Goal: Task Accomplishment & Management: Manage account settings

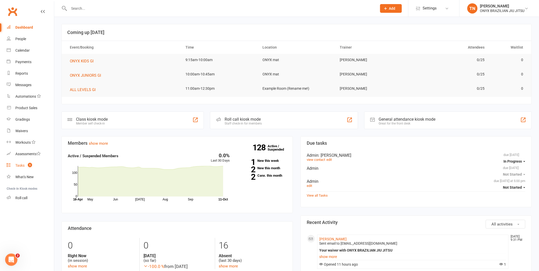
click at [24, 165] on div "Tasks" at bounding box center [19, 165] width 9 height 4
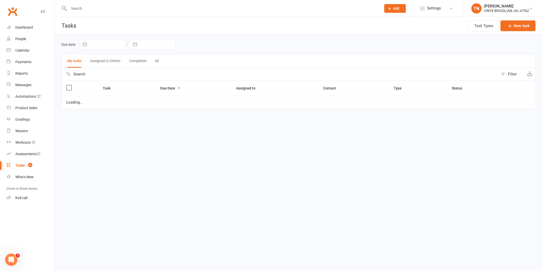
select select "started"
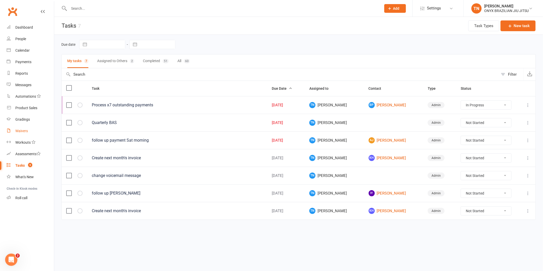
click at [27, 135] on link "Waivers" at bounding box center [30, 131] width 47 height 12
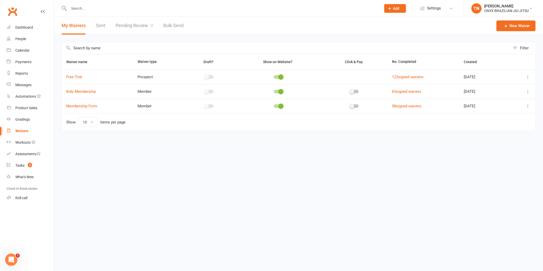
click at [107, 5] on input "text" at bounding box center [223, 8] width 310 height 7
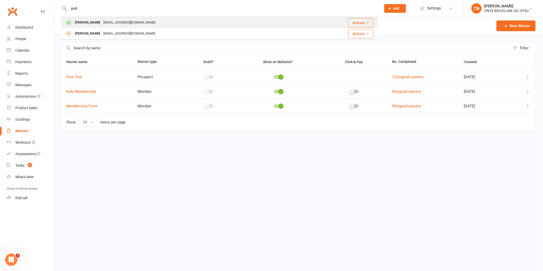
type input "jord"
click at [92, 21] on div "Jordan Lavis" at bounding box center [87, 22] width 28 height 7
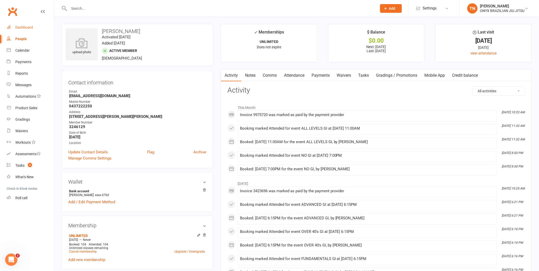
click at [29, 29] on link "Dashboard" at bounding box center [30, 28] width 47 height 12
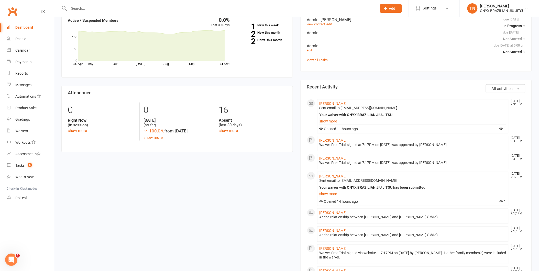
scroll to position [142, 0]
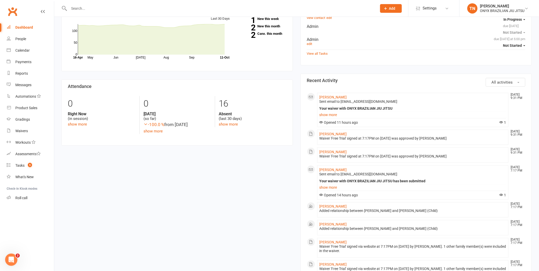
click at [109, 7] on input "text" at bounding box center [221, 8] width 306 height 7
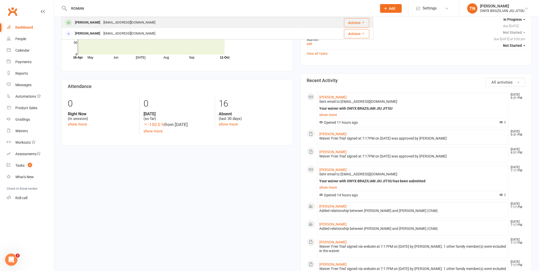
type input "ROMAN"
click at [79, 18] on div "Roman Devine Mdevine87@hotmail.com" at bounding box center [181, 22] width 239 height 10
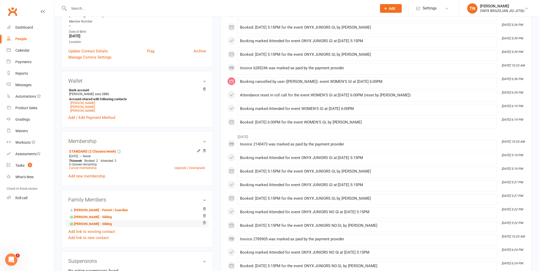
scroll to position [170, 0]
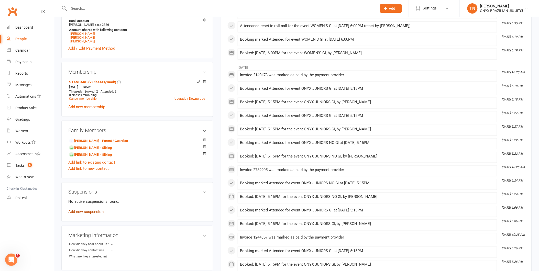
click at [99, 214] on link "Add new suspension" at bounding box center [85, 212] width 35 height 5
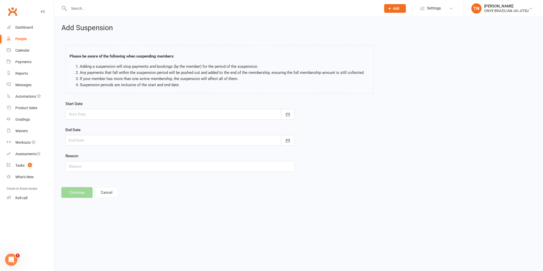
click at [136, 117] on div at bounding box center [180, 114] width 230 height 11
click at [152, 152] on button "11" at bounding box center [154, 156] width 13 height 9
type input "11 Oct 2025"
click at [129, 141] on div at bounding box center [180, 140] width 230 height 11
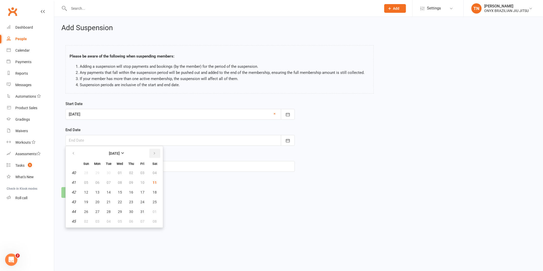
click at [155, 155] on button "button" at bounding box center [154, 153] width 11 height 9
click at [129, 220] on span "04" at bounding box center [131, 222] width 4 height 4
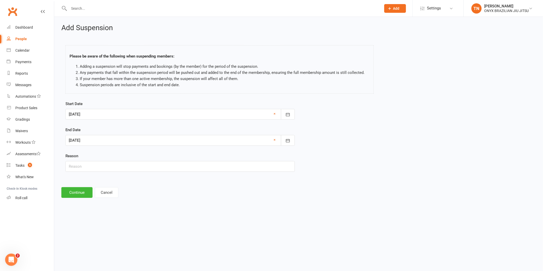
click at [121, 139] on div at bounding box center [180, 140] width 230 height 11
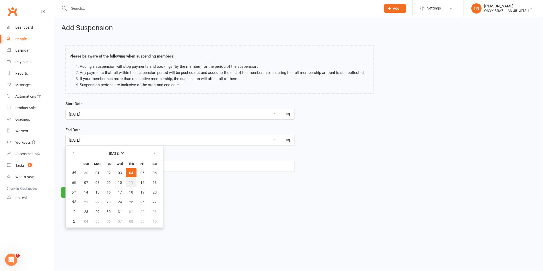
click at [130, 183] on span "11" at bounding box center [131, 183] width 4 height 4
type input "11 Dec 2025"
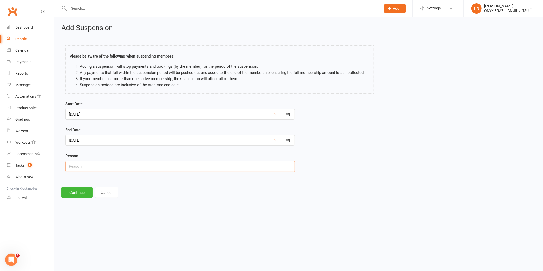
click at [95, 169] on input "text" at bounding box center [180, 166] width 230 height 11
click at [119, 144] on div at bounding box center [180, 140] width 230 height 11
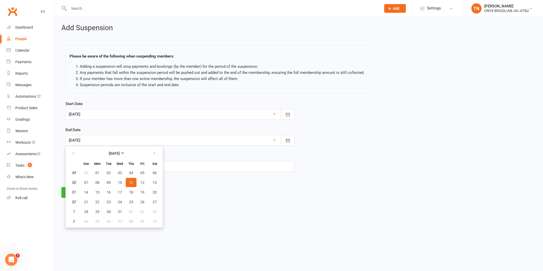
click at [122, 128] on div "End Date 11 Dec 2025 December 2025 Sun Mon Tue Wed Thu Fri Sat 49 30 01 02 03 0…" at bounding box center [180, 136] width 230 height 19
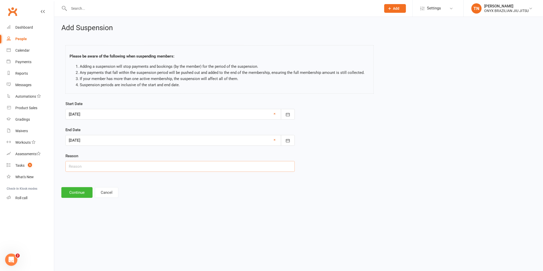
click at [117, 170] on input "text" at bounding box center [180, 166] width 230 height 11
type input "Injury"
click at [89, 194] on button "Continue" at bounding box center [76, 192] width 31 height 11
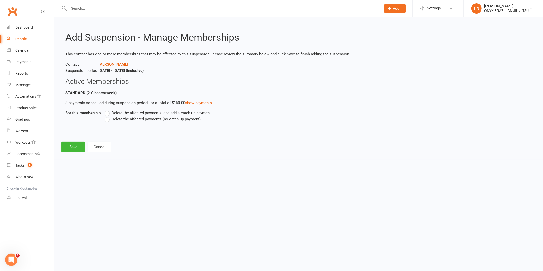
click at [191, 117] on span "Delete the affected payments (no catch-up payment)" at bounding box center [156, 118] width 89 height 5
click at [108, 116] on input "Delete the affected payments (no catch-up payment)" at bounding box center [106, 116] width 3 height 0
click at [73, 149] on button "Save" at bounding box center [73, 147] width 24 height 11
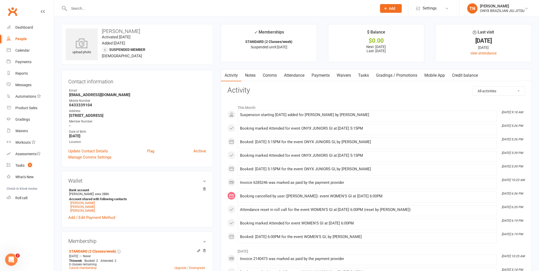
click at [106, 6] on input "text" at bounding box center [221, 8] width 306 height 7
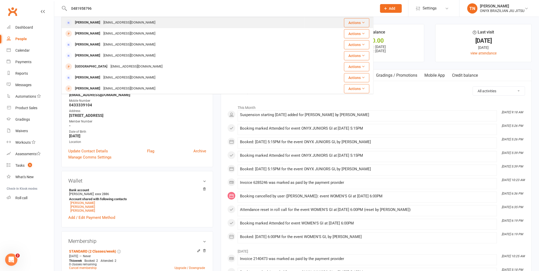
type input "0481958796"
click at [110, 24] on div "Aguilarnandradaau@gmail.com" at bounding box center [129, 22] width 55 height 7
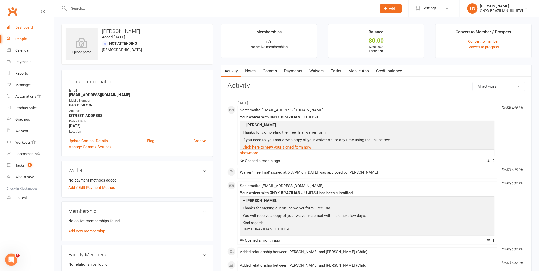
click at [22, 24] on link "Dashboard" at bounding box center [30, 28] width 47 height 12
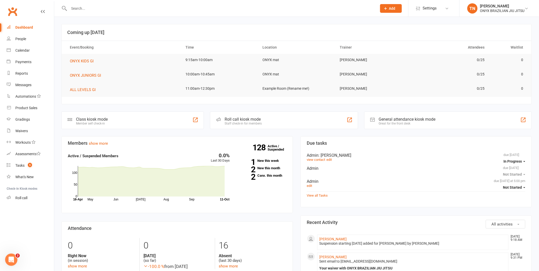
click at [245, 123] on div "Staff check-in for members" at bounding box center [243, 124] width 37 height 4
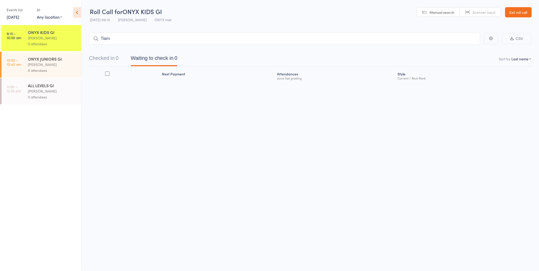
type input "Tiarna"
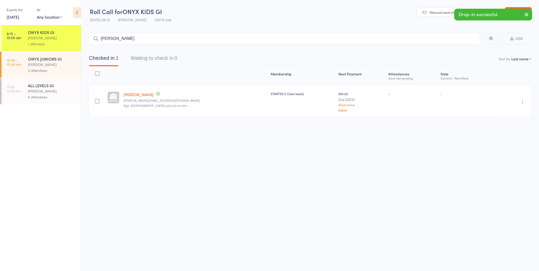
type input "jason tr"
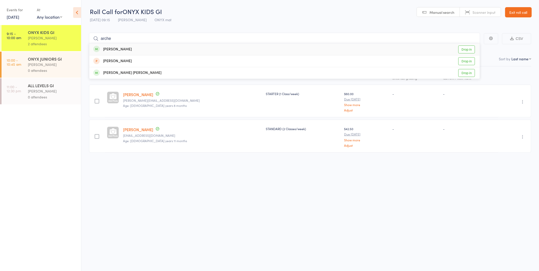
type input "archer"
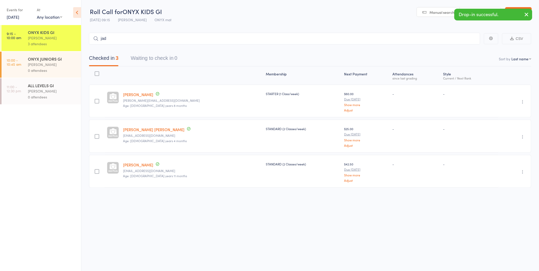
type input "jade"
type input "zay"
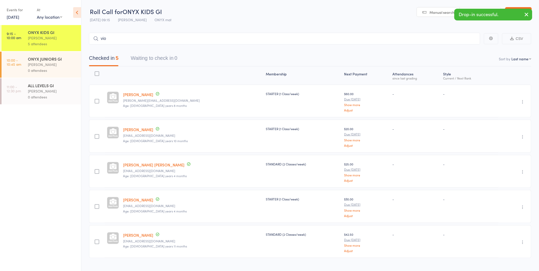
type input "viol"
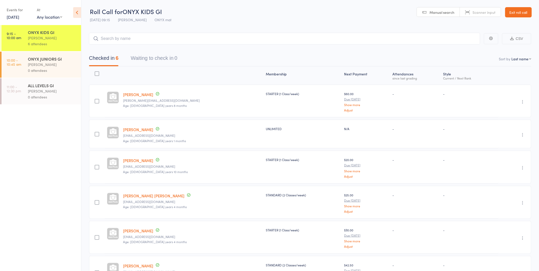
click at [523, 16] on link "Exit roll call" at bounding box center [518, 12] width 27 height 10
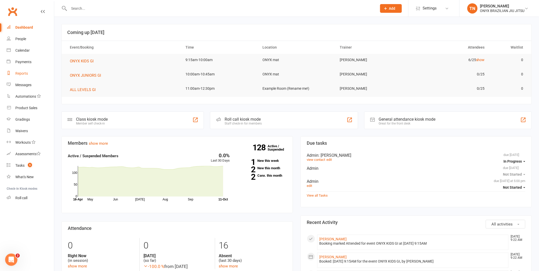
click at [20, 69] on link "Reports" at bounding box center [30, 74] width 47 height 12
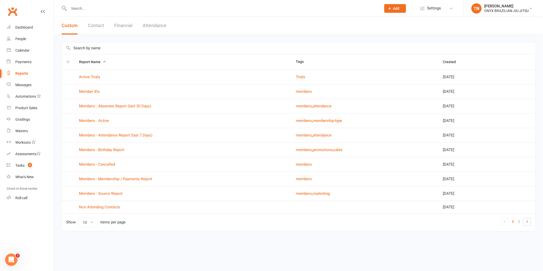
click at [122, 27] on button "Financial" at bounding box center [123, 26] width 18 height 18
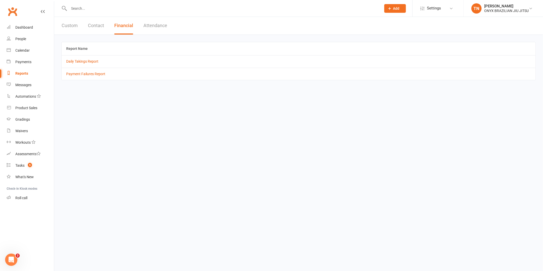
drag, startPoint x: 72, startPoint y: 23, endPoint x: 75, endPoint y: 26, distance: 3.8
click at [73, 23] on button "Custom" at bounding box center [70, 26] width 16 height 18
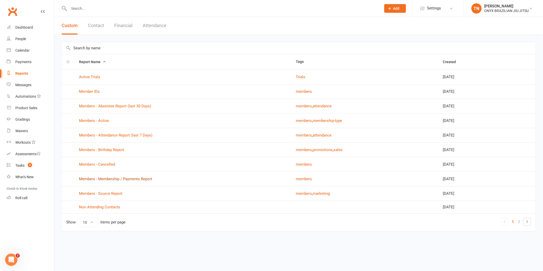
click at [138, 181] on link "Members - Membership / Payments Report" at bounding box center [115, 179] width 73 height 5
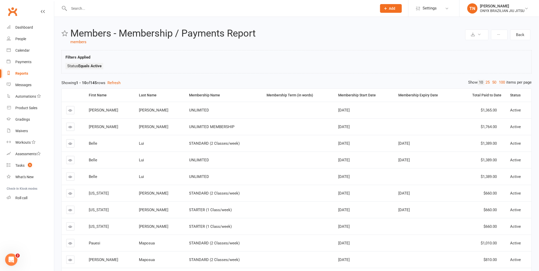
click at [20, 71] on link "Reports" at bounding box center [30, 74] width 47 height 12
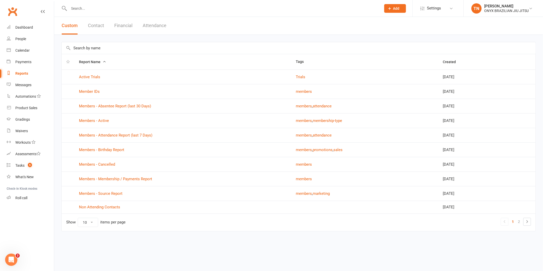
click at [129, 28] on button "Financial" at bounding box center [123, 26] width 18 height 18
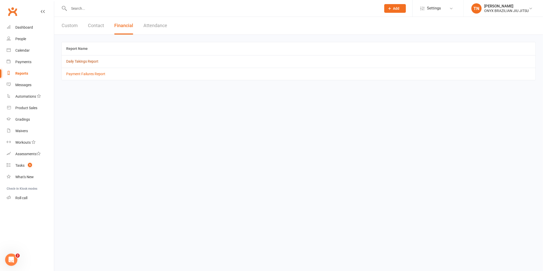
click at [78, 60] on link "Daily Takings Report" at bounding box center [82, 61] width 32 height 4
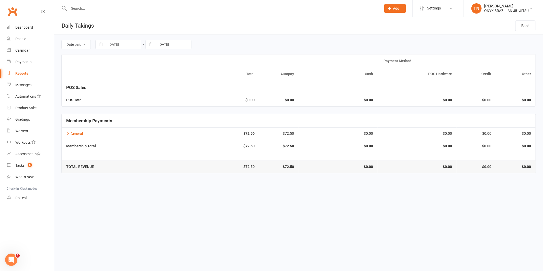
click at [99, 43] on button "button" at bounding box center [100, 44] width 9 height 9
select select "8"
select select "2025"
select select "9"
select select "2025"
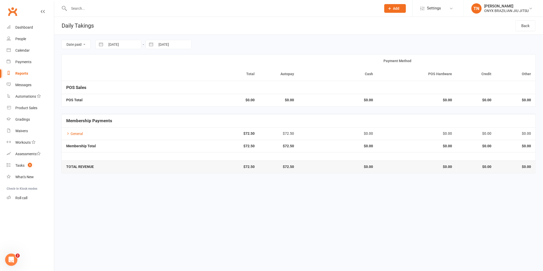
select select "10"
select select "2025"
click at [14, 258] on icon "Open Intercom Messenger" at bounding box center [10, 259] width 8 height 8
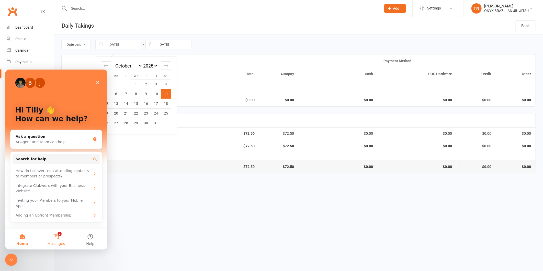
click at [51, 232] on button "2 Messages" at bounding box center [56, 239] width 34 height 20
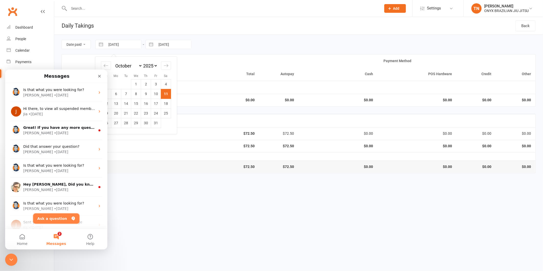
click at [57, 223] on button "Ask a question" at bounding box center [56, 218] width 46 height 10
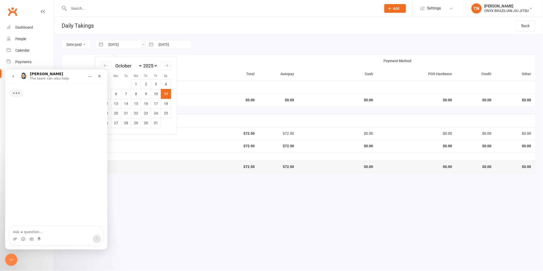
click at [52, 228] on textarea "Ask a question…" at bounding box center [56, 230] width 94 height 9
type textarea "how do i find tax reports?"
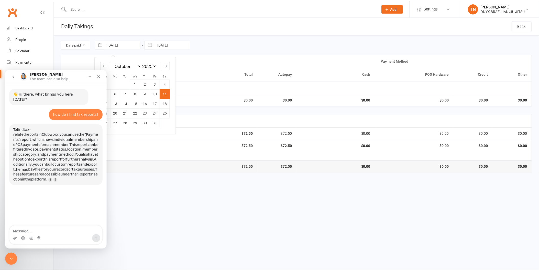
scroll to position [23, 0]
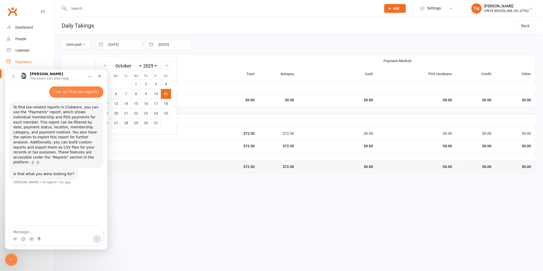
click at [26, 57] on link "Payments" at bounding box center [30, 62] width 47 height 12
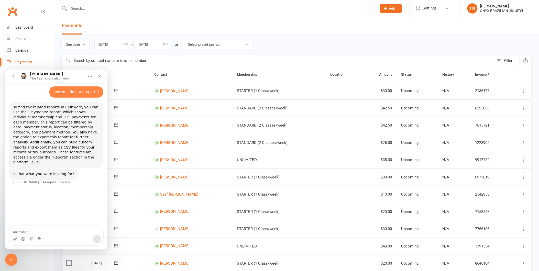
click at [200, 29] on header "Payments" at bounding box center [296, 26] width 485 height 18
click at [135, 47] on div at bounding box center [152, 44] width 36 height 9
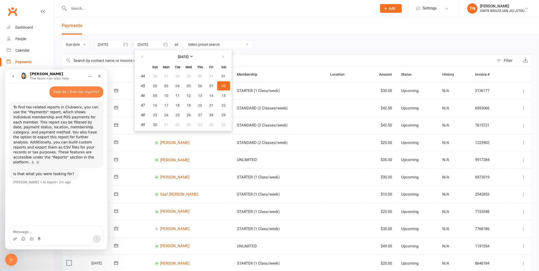
click at [129, 45] on button "button" at bounding box center [125, 44] width 9 height 9
click at [101, 80] on div "Close" at bounding box center [99, 75] width 9 height 9
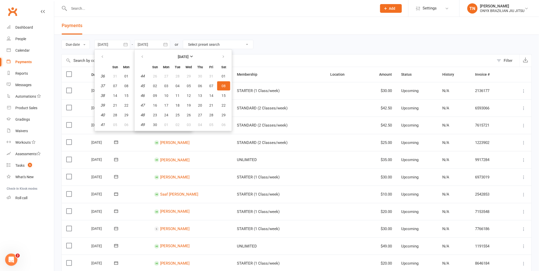
click at [129, 44] on button "button" at bounding box center [125, 44] width 9 height 9
click at [155, 45] on div at bounding box center [152, 44] width 36 height 9
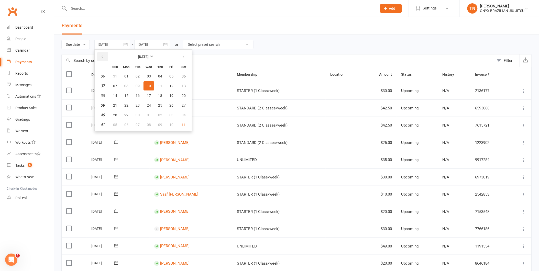
click at [103, 56] on icon "button" at bounding box center [103, 57] width 4 height 4
click at [137, 75] on span "01" at bounding box center [138, 76] width 4 height 4
type input "01 Jul 2025"
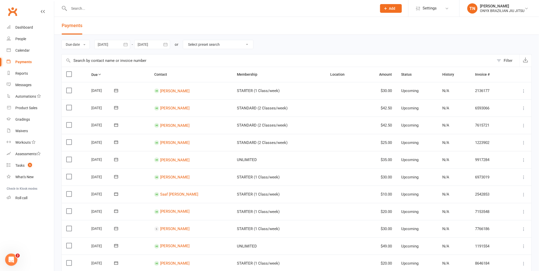
click at [154, 38] on div "Due date Due date Date paid Date failed Date settled 01 Jul 2025 July 2025 Sun …" at bounding box center [296, 44] width 471 height 19
click at [154, 42] on div at bounding box center [152, 44] width 36 height 9
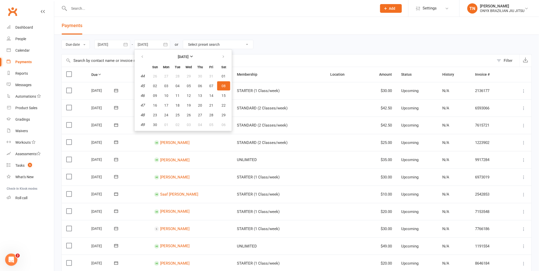
click at [141, 51] on th at bounding box center [142, 56] width 13 height 11
click at [141, 55] on button "button" at bounding box center [142, 56] width 11 height 9
click at [141, 52] on button "button" at bounding box center [142, 56] width 11 height 9
click at [142, 56] on icon "button" at bounding box center [142, 57] width 4 height 4
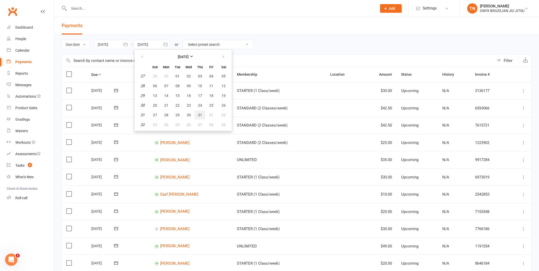
click at [201, 114] on span "31" at bounding box center [200, 115] width 4 height 4
type input "31 Jul 2025"
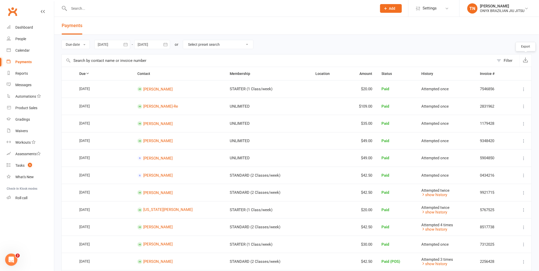
click at [521, 60] on button "button" at bounding box center [526, 60] width 12 height 12
click at [23, 134] on link "Waivers" at bounding box center [30, 131] width 47 height 12
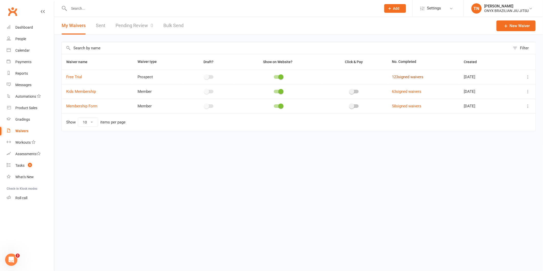
click at [412, 77] on link "123 signed waivers" at bounding box center [407, 77] width 31 height 5
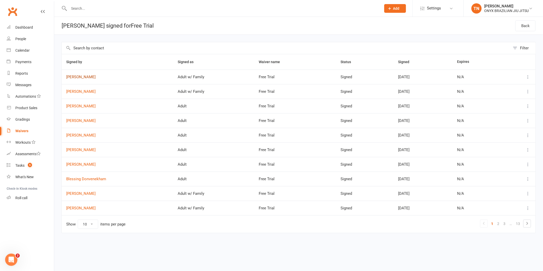
click at [93, 75] on link "Stefans Valdmanis" at bounding box center [117, 77] width 102 height 4
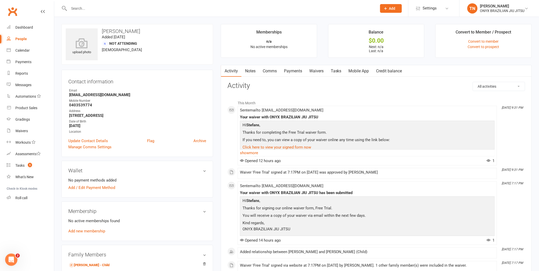
click at [319, 68] on link "Waivers" at bounding box center [316, 71] width 21 height 12
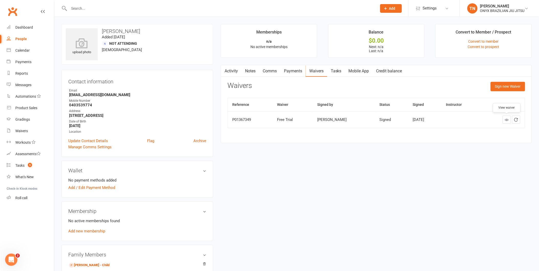
click at [508, 116] on link at bounding box center [507, 120] width 8 height 8
click at [34, 59] on link "Payments" at bounding box center [30, 62] width 47 height 12
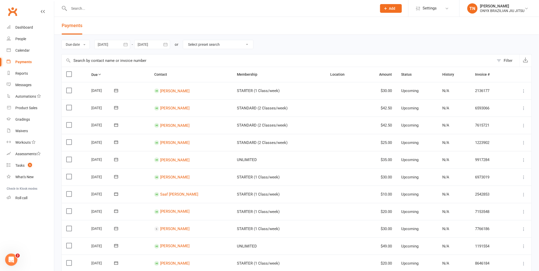
click at [126, 46] on icon "button" at bounding box center [125, 44] width 5 height 5
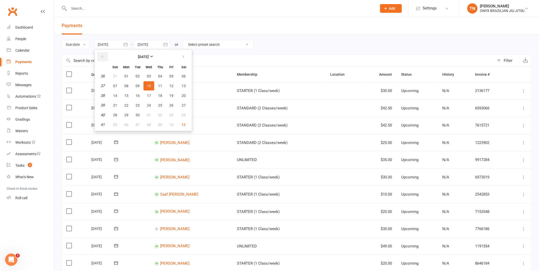
click at [104, 59] on button "button" at bounding box center [102, 56] width 11 height 9
click at [170, 75] on span "01" at bounding box center [171, 76] width 4 height 4
type input "01 Aug 2025"
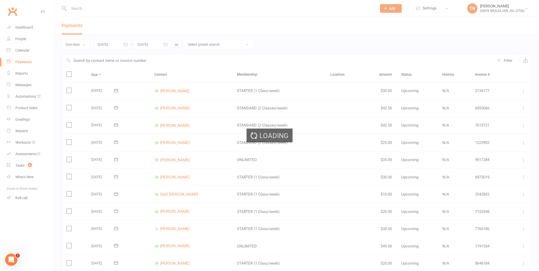
click at [153, 43] on div "Loading" at bounding box center [269, 135] width 539 height 271
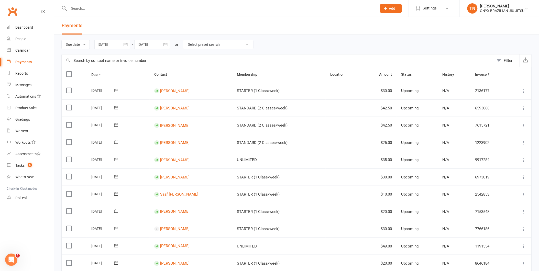
click at [153, 43] on div at bounding box center [152, 44] width 36 height 9
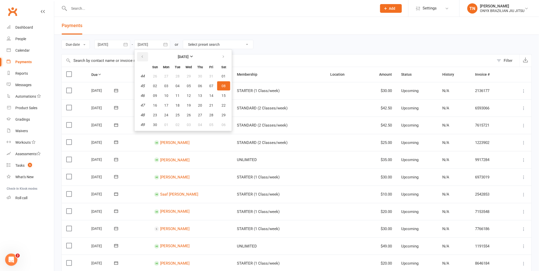
click at [144, 57] on icon "button" at bounding box center [142, 57] width 4 height 4
click at [218, 57] on button "button" at bounding box center [223, 56] width 11 height 9
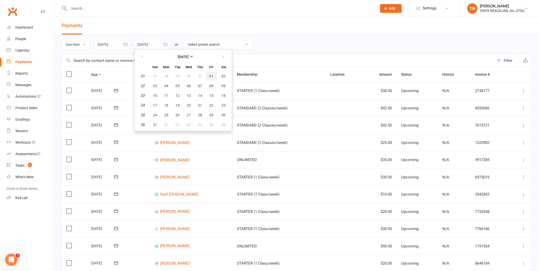
click at [211, 76] on span "01" at bounding box center [211, 76] width 4 height 4
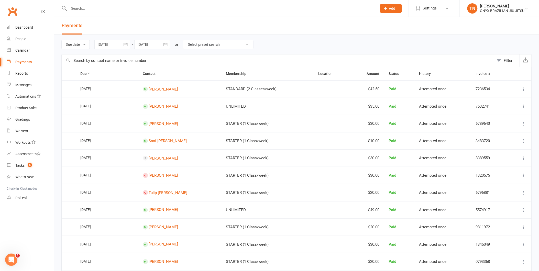
click at [147, 45] on div at bounding box center [152, 44] width 36 height 9
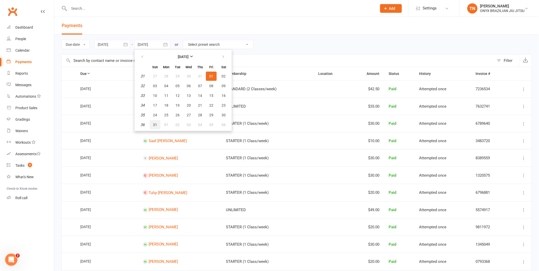
click at [158, 123] on button "31" at bounding box center [155, 124] width 11 height 9
type input "31 Aug 2025"
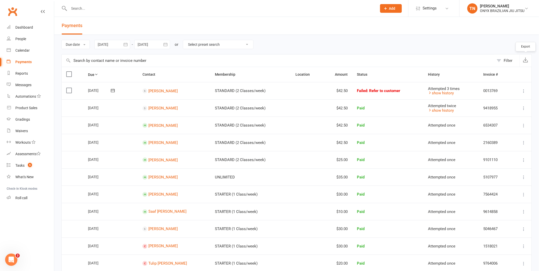
click at [522, 58] on button "button" at bounding box center [526, 60] width 12 height 12
click at [124, 47] on icon "button" at bounding box center [125, 44] width 5 height 5
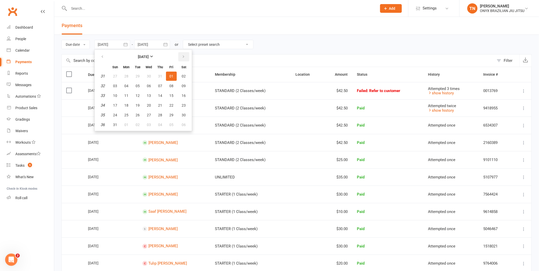
click at [183, 54] on button "button" at bounding box center [183, 56] width 11 height 9
click at [126, 76] on span "01" at bounding box center [126, 76] width 4 height 4
type input "01 Sep 2025"
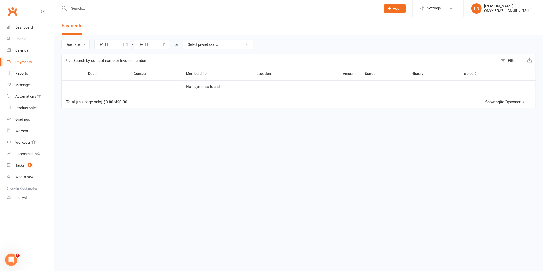
click at [153, 48] on div at bounding box center [152, 44] width 36 height 9
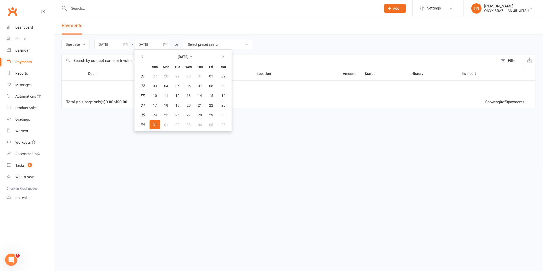
click at [154, 123] on span "31" at bounding box center [155, 125] width 4 height 4
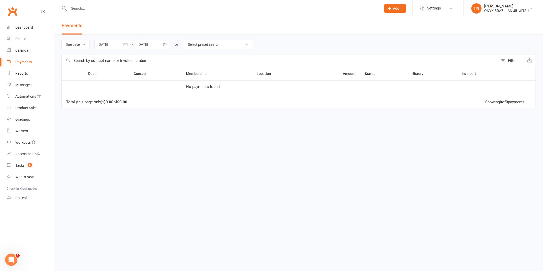
click at [165, 46] on icon "button" at bounding box center [165, 44] width 5 height 5
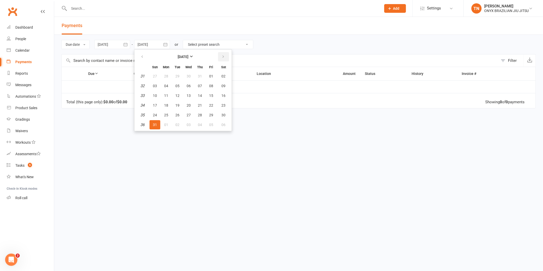
click at [223, 54] on button "button" at bounding box center [223, 56] width 11 height 9
click at [176, 116] on button "30" at bounding box center [177, 115] width 11 height 9
type input "30 Sep 2025"
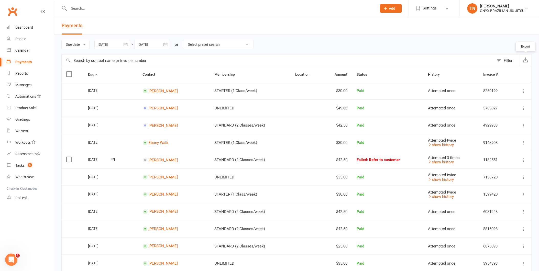
click at [521, 59] on button "button" at bounding box center [526, 60] width 12 height 12
click at [30, 27] on div "Dashboard" at bounding box center [24, 27] width 18 height 4
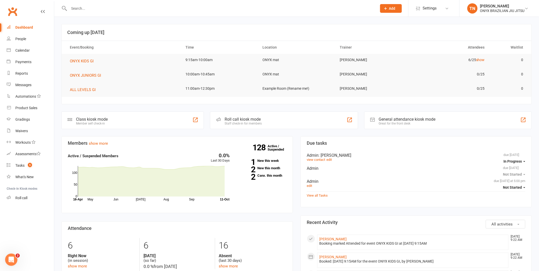
drag, startPoint x: 143, startPoint y: 6, endPoint x: 147, endPoint y: 7, distance: 3.7
click at [144, 6] on input "text" at bounding box center [221, 8] width 306 height 7
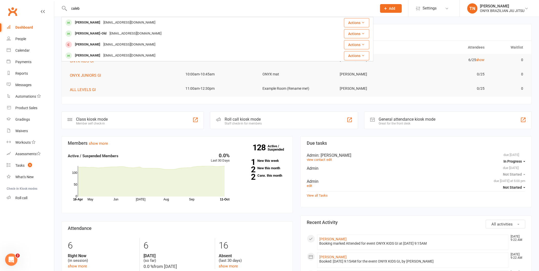
type input "caleb"
click at [117, 23] on div "[EMAIL_ADDRESS][DOMAIN_NAME]" at bounding box center [129, 22] width 55 height 7
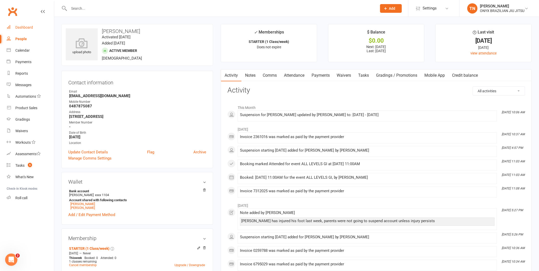
click at [24, 29] on div "Dashboard" at bounding box center [24, 27] width 18 height 4
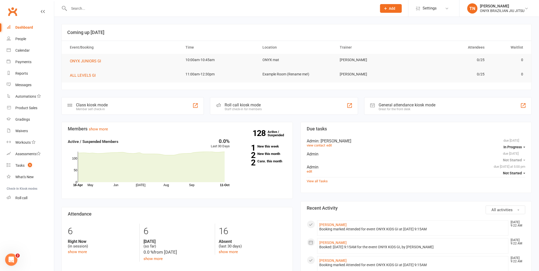
click at [246, 108] on div "Staff check-in for members" at bounding box center [243, 109] width 37 height 4
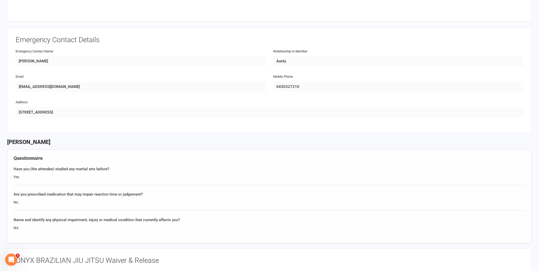
scroll to position [398, 0]
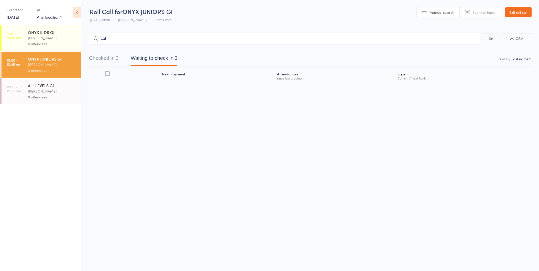
type input "[PERSON_NAME]"
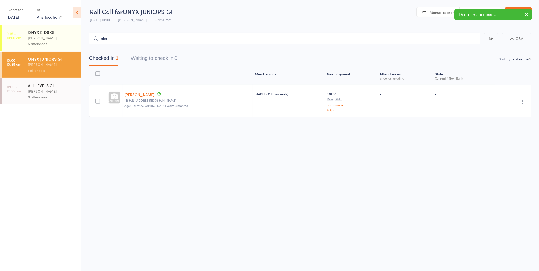
type input "alian"
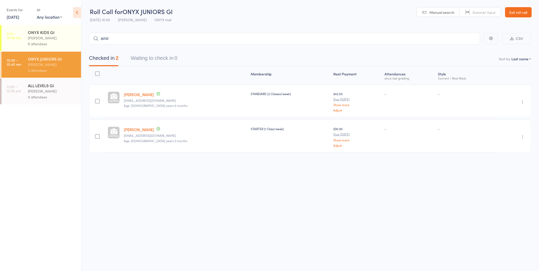
type input "amira"
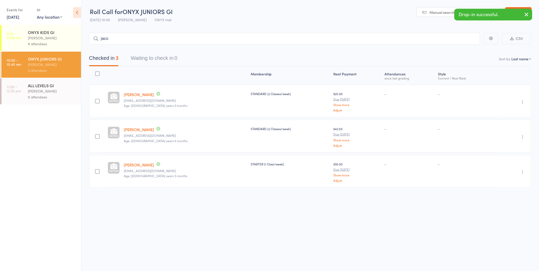
type input "jacob"
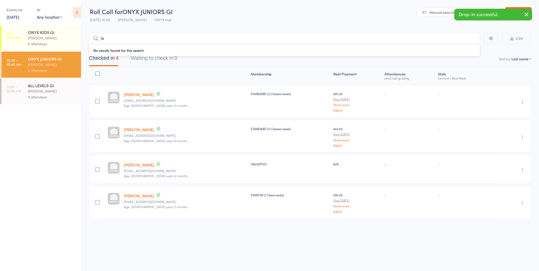
type input "l"
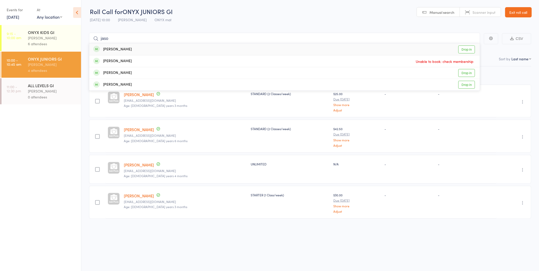
type input "jason"
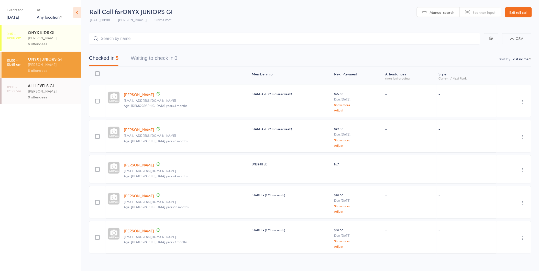
click at [34, 103] on div "ALL LEVELS GI IAN Narvaez 0 attendees" at bounding box center [54, 91] width 53 height 26
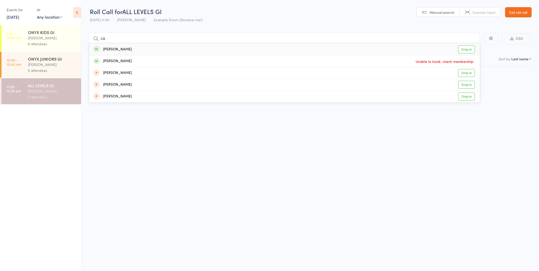
type input "ca"
click at [520, 11] on link "Exit roll call" at bounding box center [518, 12] width 27 height 10
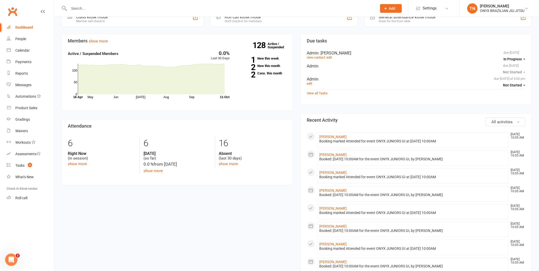
scroll to position [114, 0]
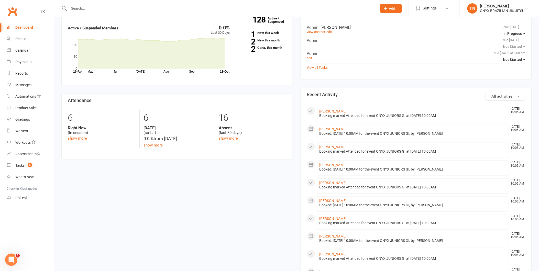
click at [144, 6] on input "text" at bounding box center [221, 8] width 306 height 7
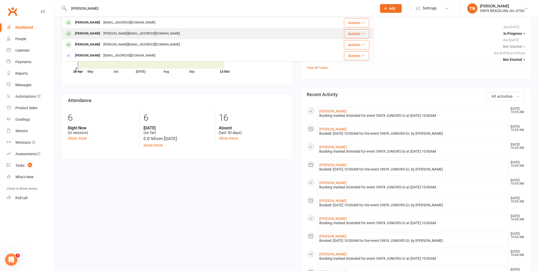
type input "[PERSON_NAME]"
click at [148, 32] on div "[PERSON_NAME] [PERSON_NAME][EMAIL_ADDRESS][DOMAIN_NAME]" at bounding box center [187, 33] width 250 height 10
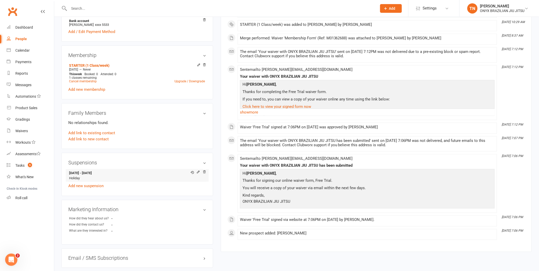
scroll to position [274, 0]
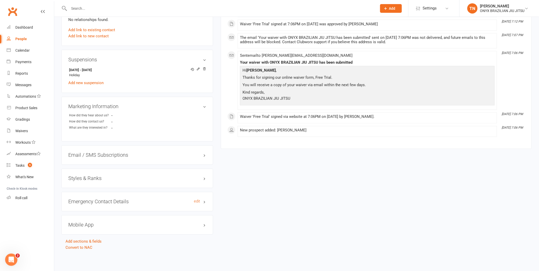
click at [136, 203] on h3 "Emergency Contact Details edit" at bounding box center [137, 202] width 138 height 6
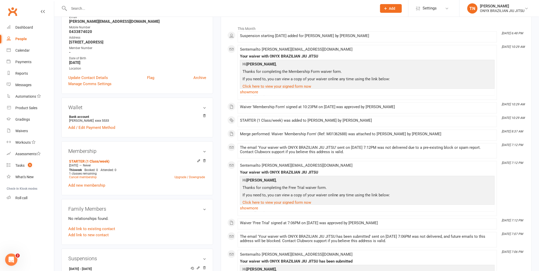
scroll to position [75, 0]
click at [111, 230] on link "Add link to existing contact" at bounding box center [91, 229] width 47 height 6
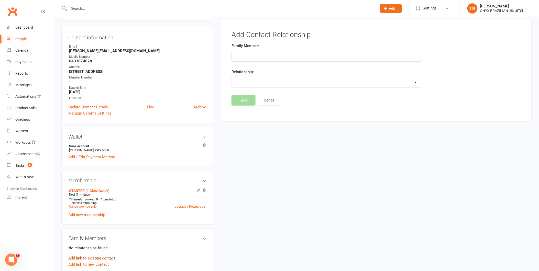
scroll to position [39, 0]
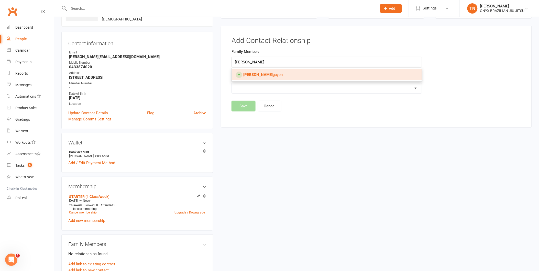
type input "[PERSON_NAME]"
click at [291, 72] on link "[PERSON_NAME]" at bounding box center [327, 74] width 190 height 11
type input "[PERSON_NAME]"
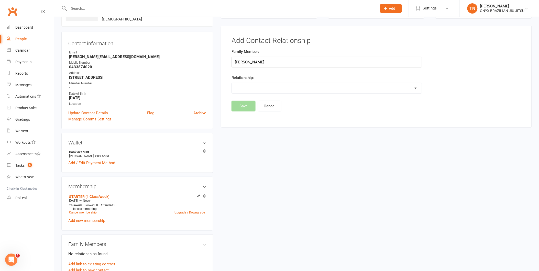
click at [284, 89] on select "Parent / Guardian Child Sibling (parent not in system) Spouse / Partner Cousin …" at bounding box center [327, 88] width 190 height 10
select select "2"
click at [232, 83] on select "Parent / Guardian Child Sibling (parent not in system) Spouse / Partner Cousin …" at bounding box center [327, 88] width 190 height 10
click at [241, 120] on button "Save" at bounding box center [244, 119] width 24 height 11
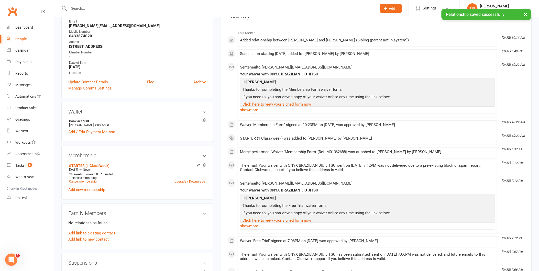
scroll to position [124, 0]
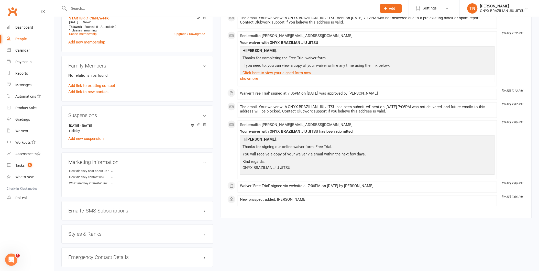
scroll to position [227, 0]
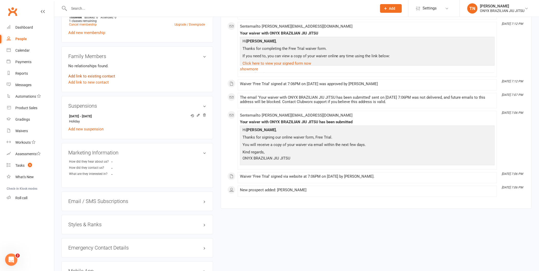
click at [102, 77] on link "Add link to existing contact" at bounding box center [91, 76] width 47 height 6
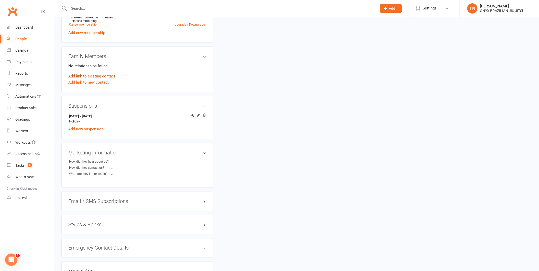
scroll to position [0, 0]
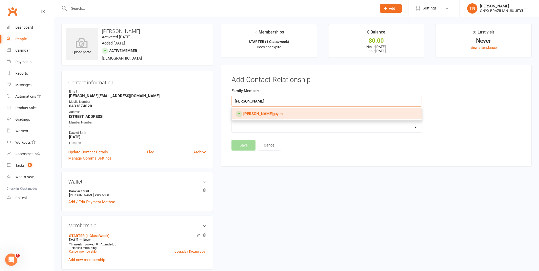
type input "justin n"
click at [310, 111] on link "Justin N guyen" at bounding box center [327, 113] width 190 height 11
type input "Justin Nguyen"
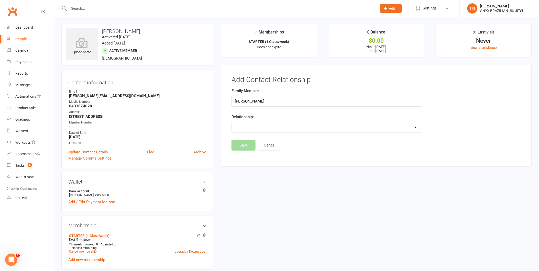
click at [307, 126] on select "Parent / Guardian Child Sibling (parent not in system) Spouse / Partner Cousin …" at bounding box center [327, 127] width 190 height 10
select select "2"
click at [232, 122] on select "Parent / Guardian Child Sibling (parent not in system) Spouse / Partner Cousin …" at bounding box center [327, 127] width 190 height 10
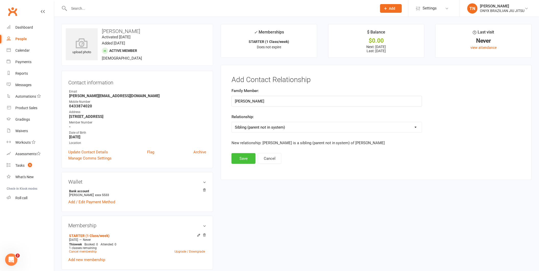
click at [237, 158] on button "Save" at bounding box center [244, 158] width 24 height 11
click at [91, 4] on div at bounding box center [217, 8] width 312 height 17
click at [92, 7] on input "text" at bounding box center [221, 8] width 306 height 7
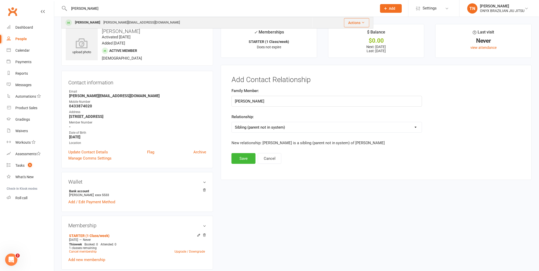
type input "justin"
click at [124, 24] on div "justin.hb.nguyen1997@gmail.com" at bounding box center [142, 22] width 80 height 7
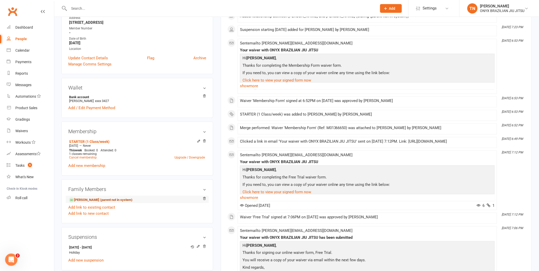
scroll to position [85, 0]
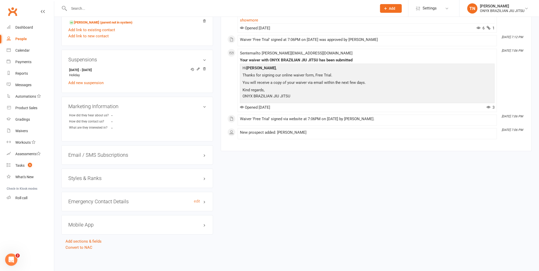
click at [139, 201] on h3 "Emergency Contact Details edit" at bounding box center [137, 202] width 138 height 6
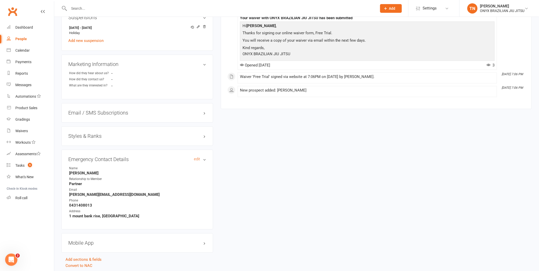
scroll to position [329, 0]
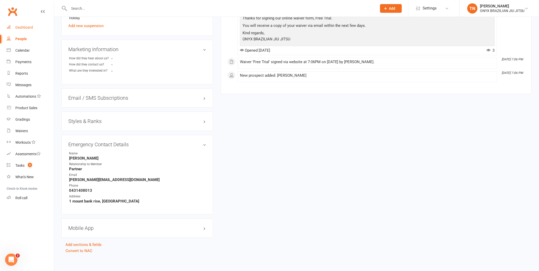
click at [30, 29] on div "Dashboard" at bounding box center [24, 27] width 18 height 4
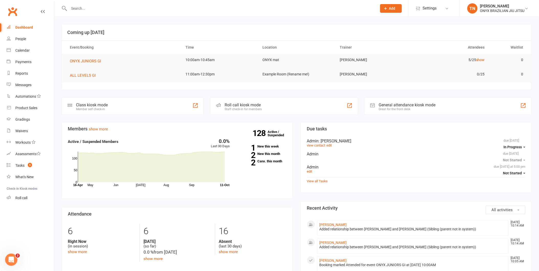
click at [246, 101] on div "Roll call kiosk mode Staff check-in for members" at bounding box center [284, 106] width 148 height 18
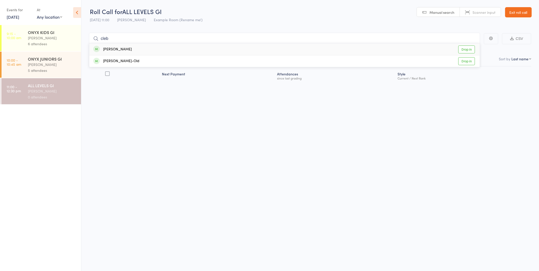
type input "cleb"
click at [471, 47] on link "Drop in" at bounding box center [466, 50] width 17 height 8
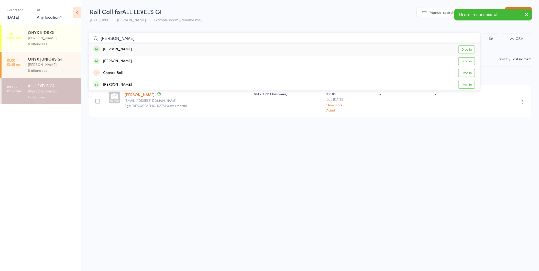
type input "[PERSON_NAME]"
click at [463, 47] on link "Drop in" at bounding box center [466, 50] width 17 height 8
type input "[PERSON_NAME]"
click at [470, 60] on link "Drop in" at bounding box center [466, 61] width 17 height 8
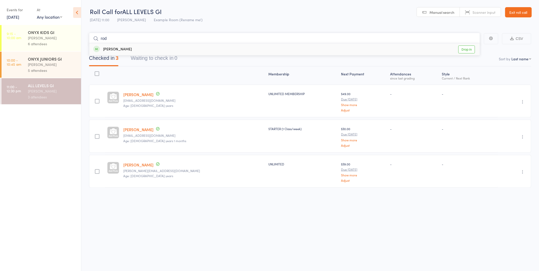
type input "rod"
click at [468, 49] on link "Drop in" at bounding box center [466, 50] width 17 height 8
